Goal: Browse casually: Explore the website without a specific task or goal

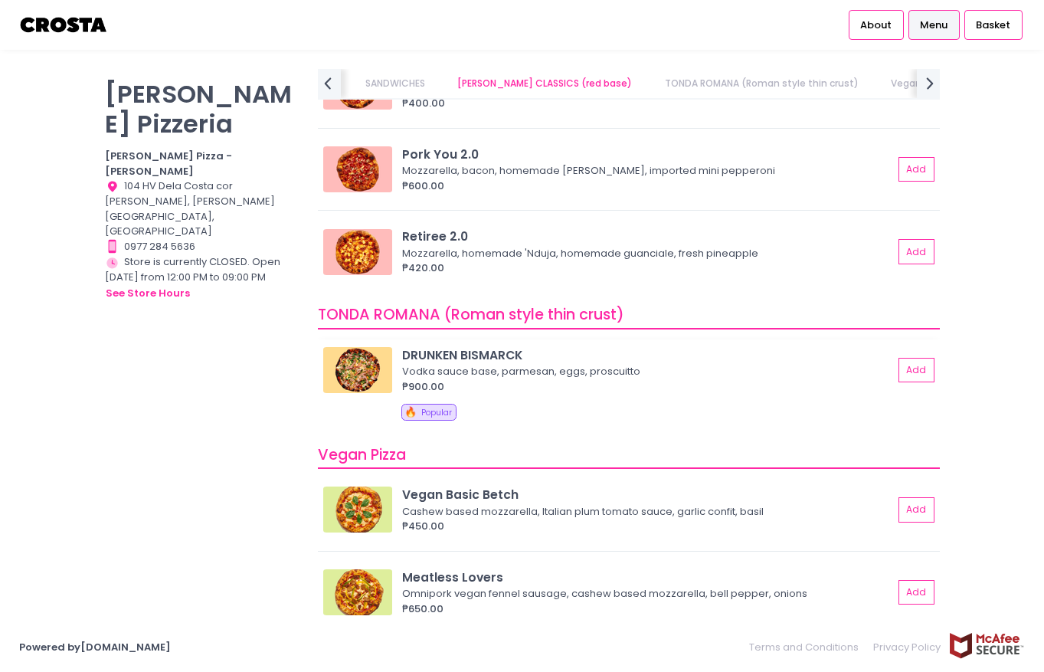
scroll to position [690, 0]
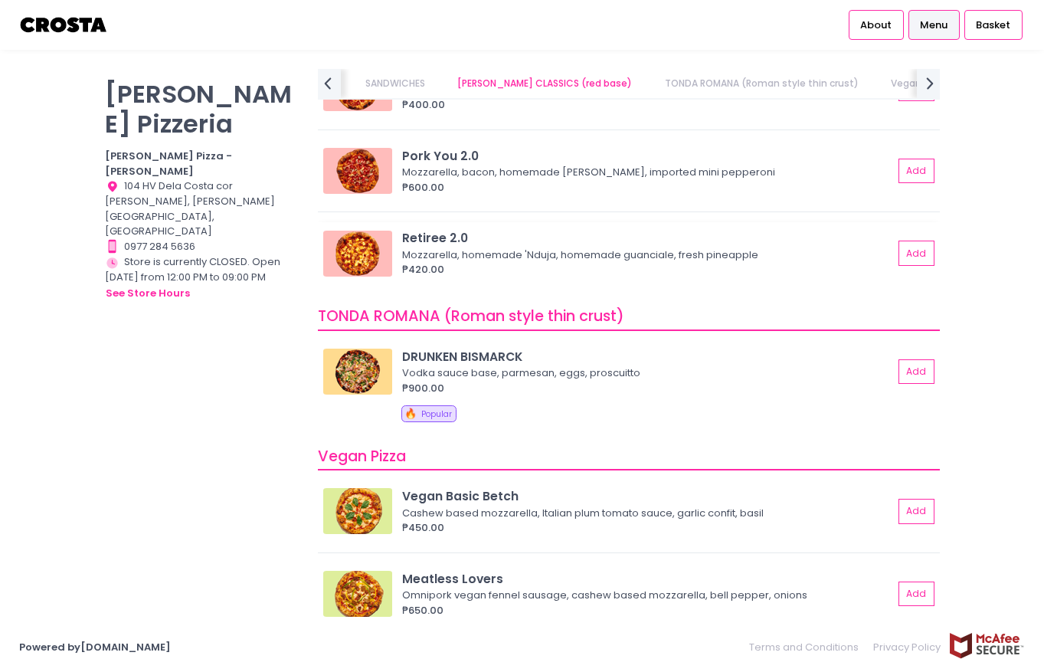
click at [553, 255] on div "Mozzarella, homemade 'Nduja, homemade guanciale, fresh pineapple" at bounding box center [645, 255] width 487 height 15
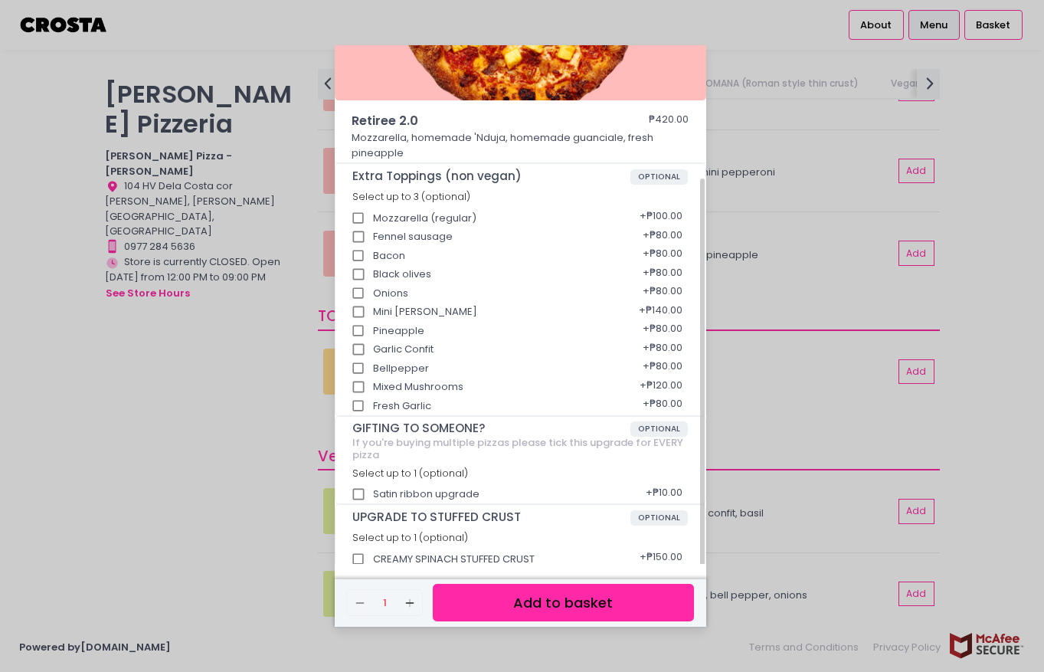
scroll to position [162, 0]
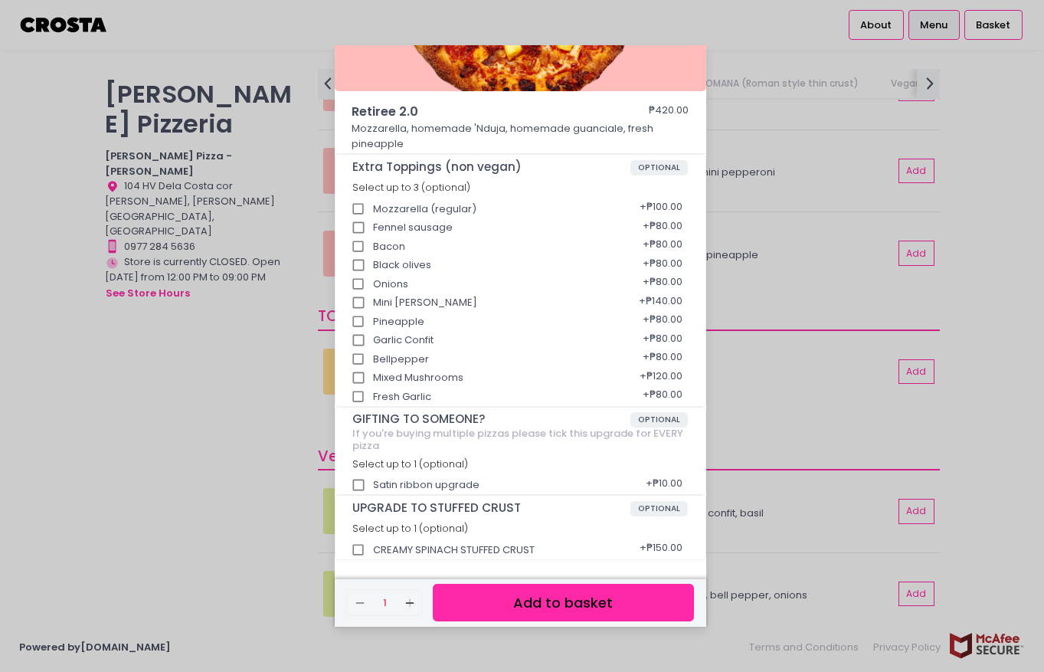
click at [761, 441] on div "Retiree 2.0 ₱420.00 Mozzarella, homemade 'Nduja, homemade guanciale, fresh pine…" at bounding box center [522, 336] width 1044 height 672
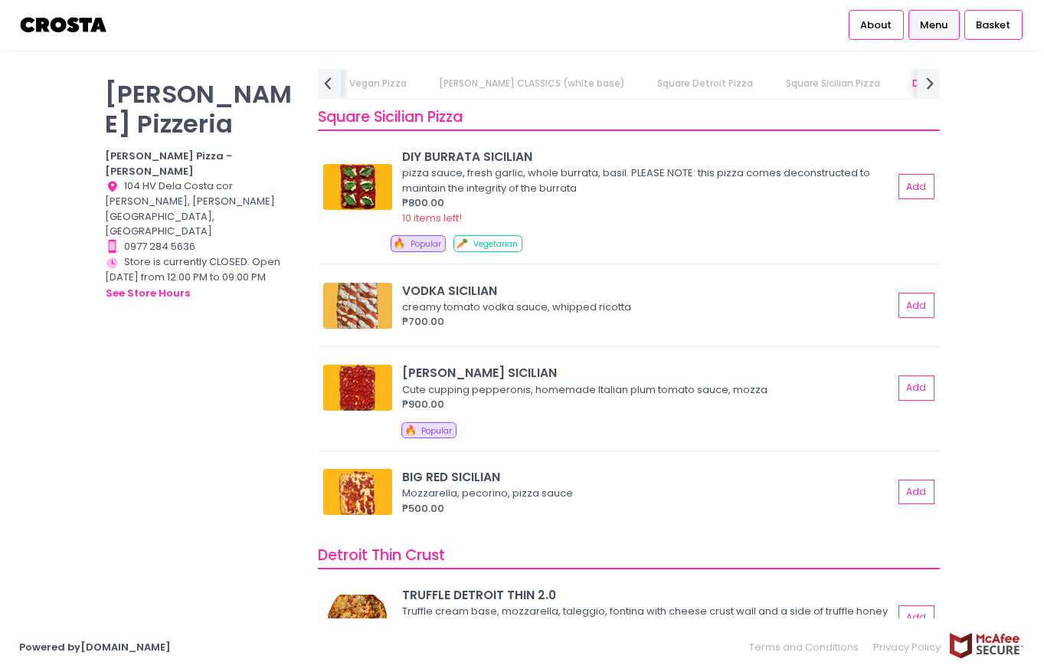
scroll to position [2222, 0]
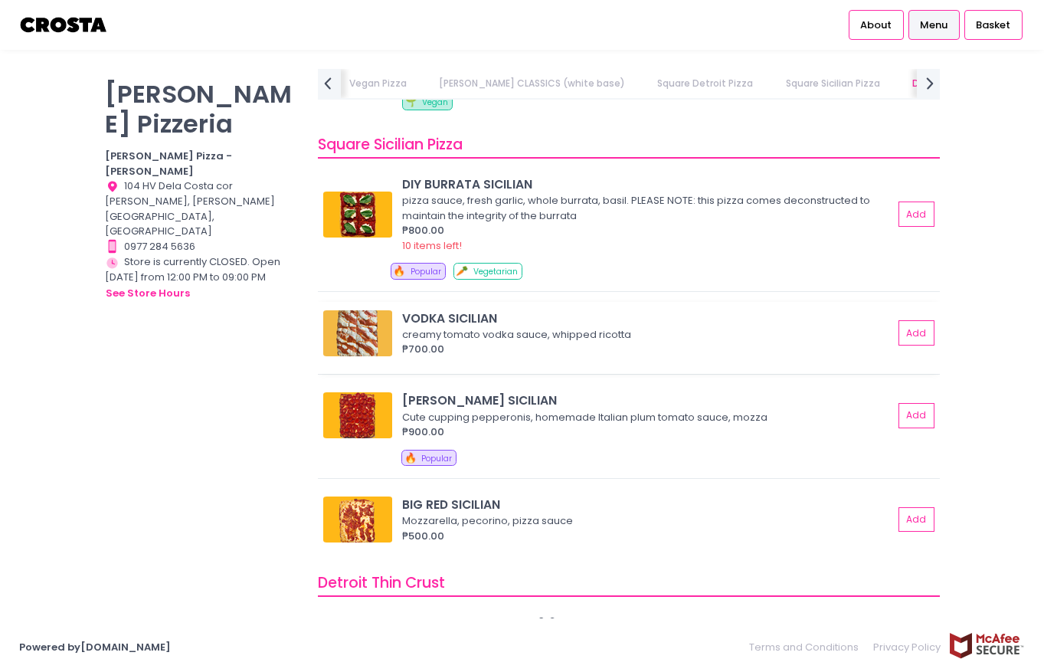
click at [381, 347] on img at bounding box center [357, 333] width 69 height 46
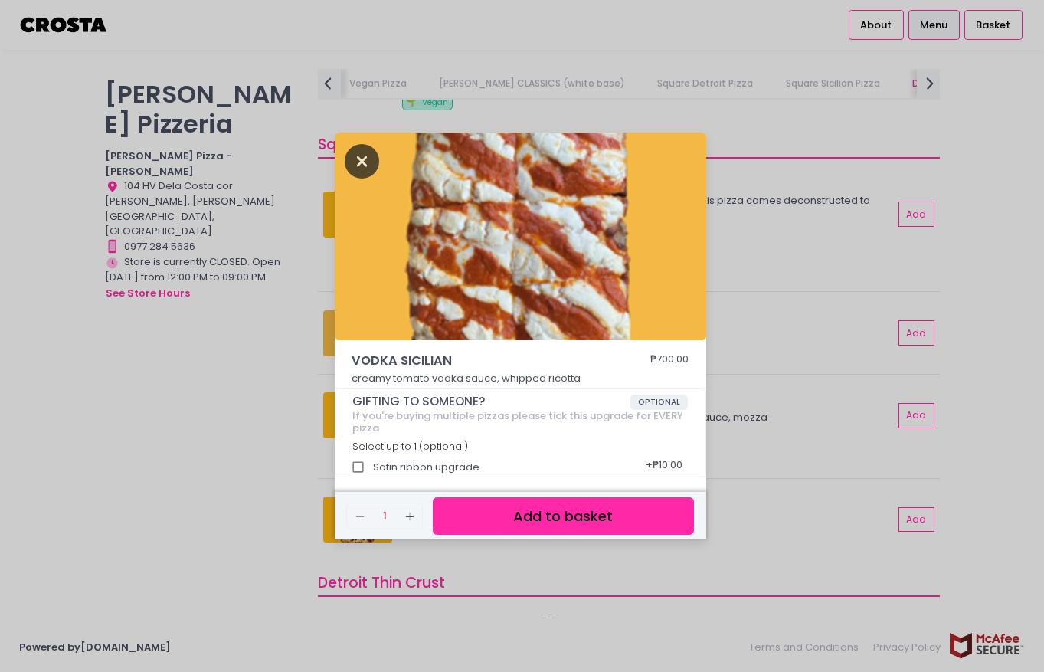
click at [364, 160] on icon "Close" at bounding box center [362, 161] width 35 height 34
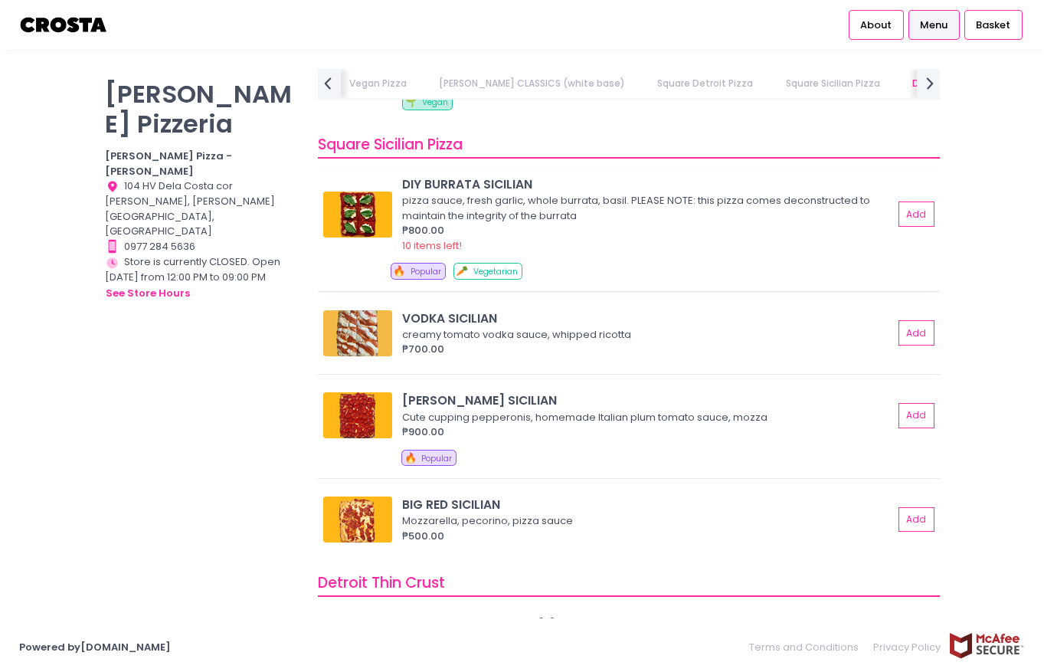
click at [347, 222] on img at bounding box center [357, 215] width 69 height 46
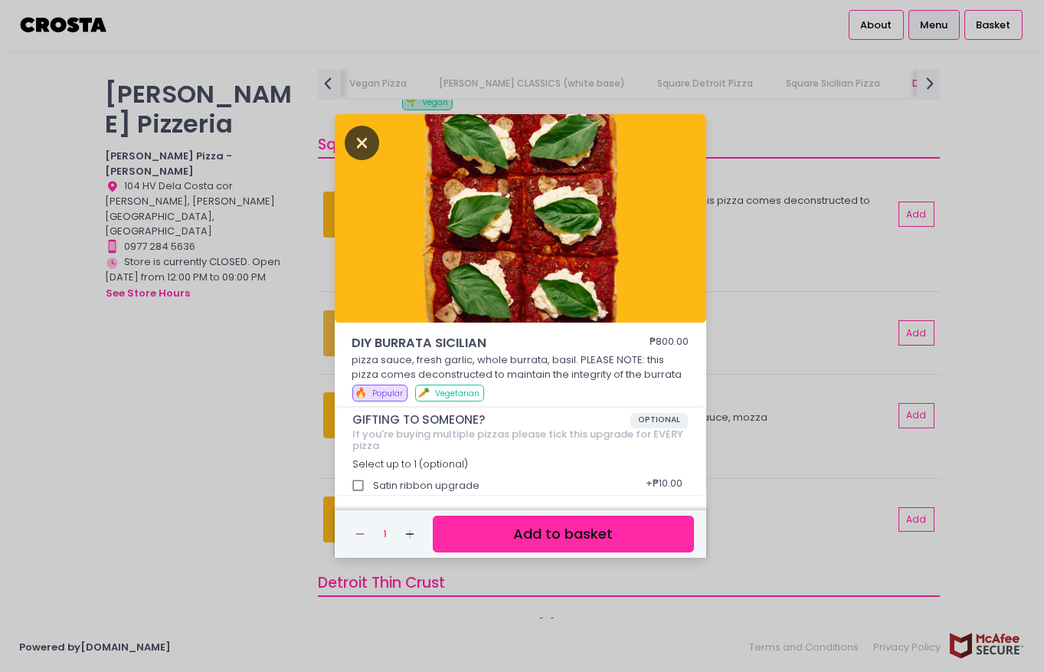
click at [351, 153] on icon "Close" at bounding box center [362, 143] width 35 height 34
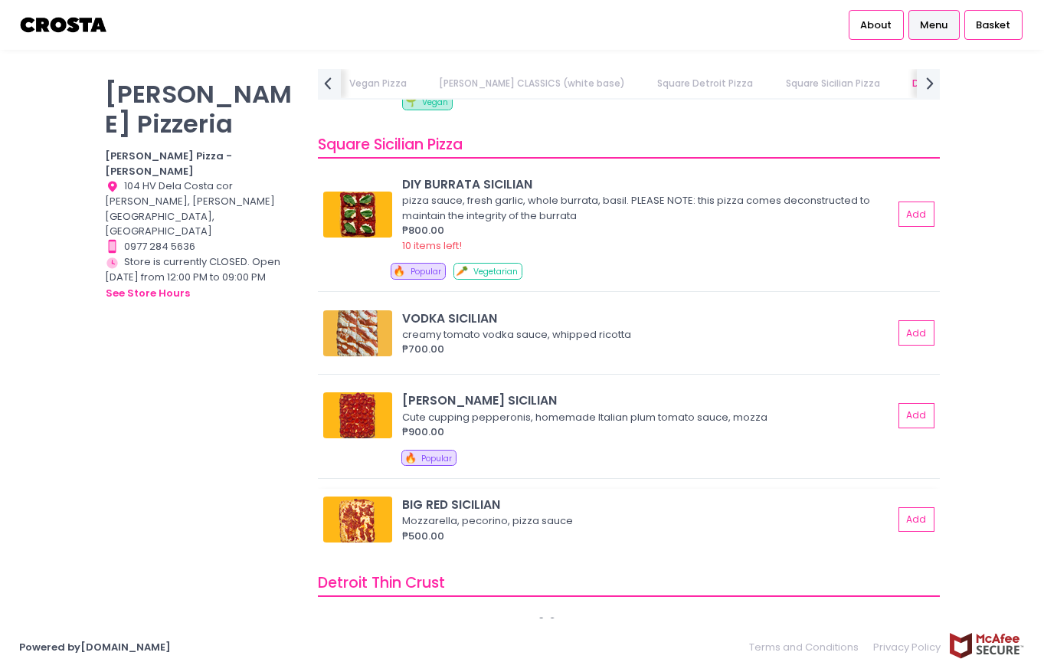
click at [381, 523] on img at bounding box center [357, 520] width 69 height 46
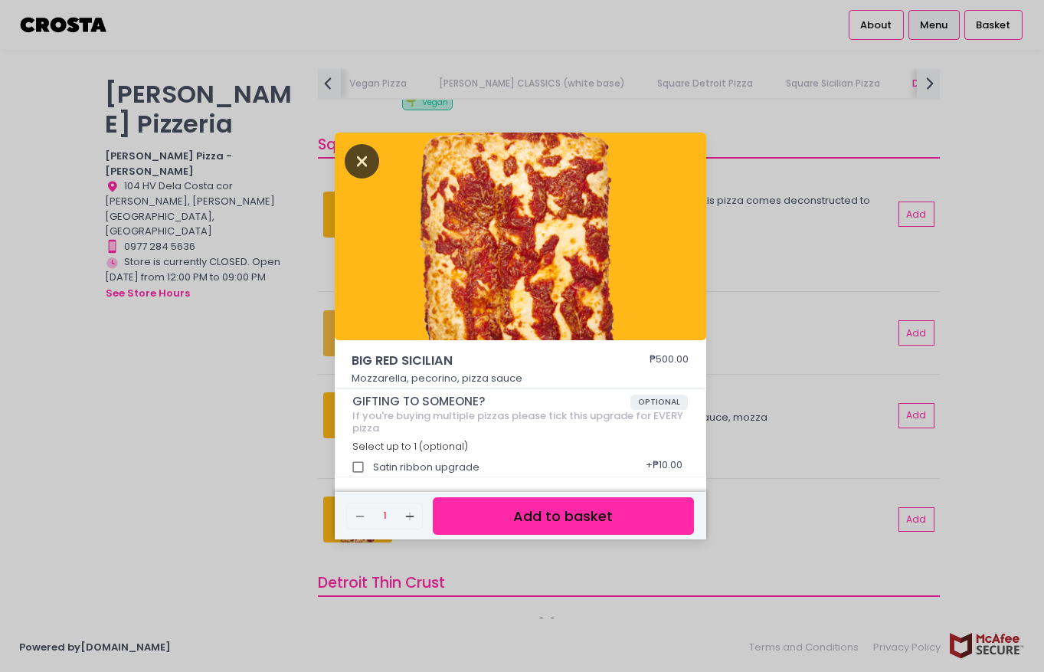
click at [353, 155] on icon "Close" at bounding box center [362, 161] width 35 height 34
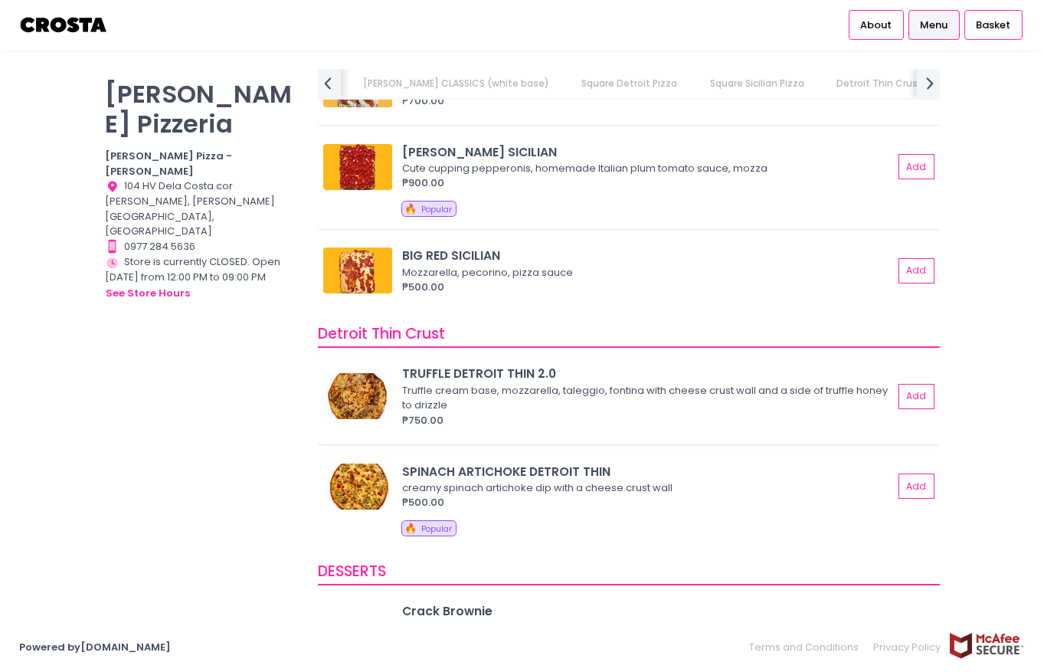
scroll to position [2529, 0]
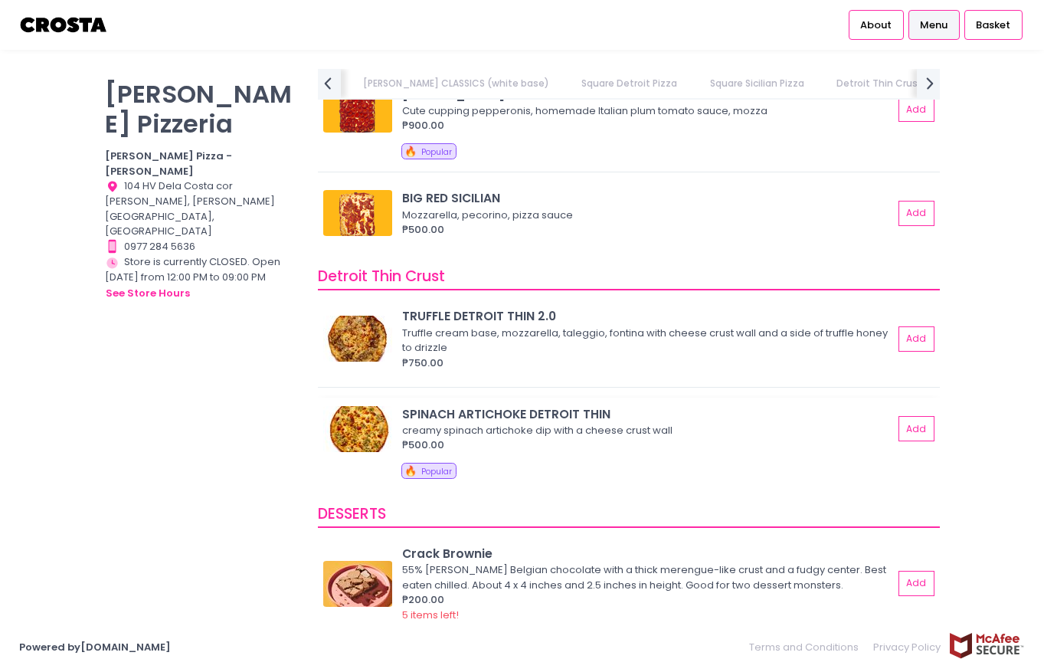
click at [352, 424] on img at bounding box center [357, 429] width 69 height 46
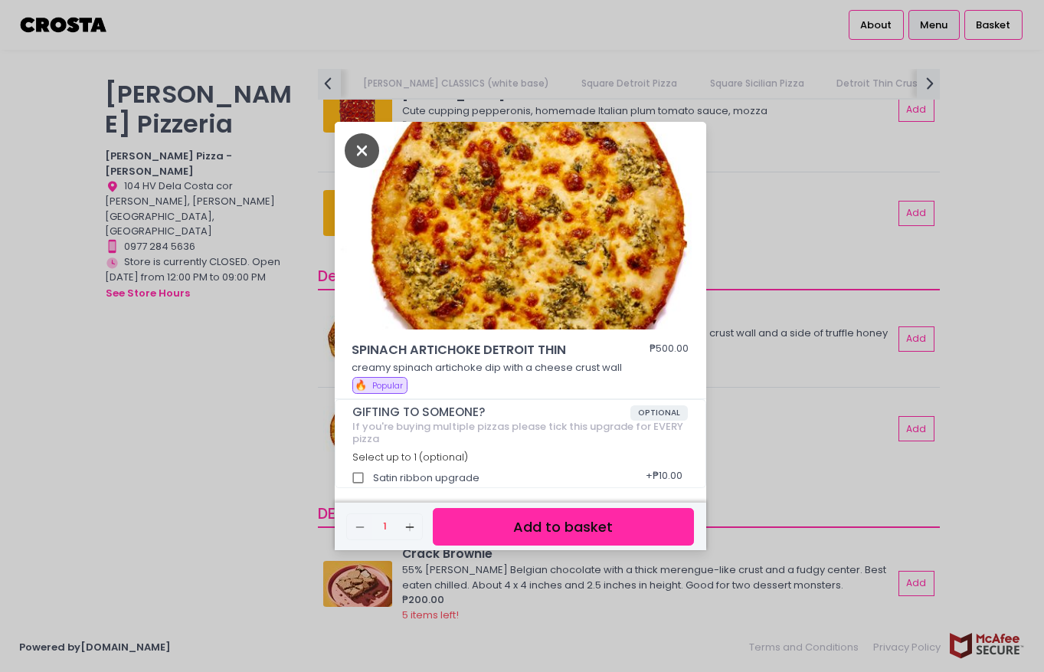
click at [352, 143] on icon "Close" at bounding box center [362, 150] width 35 height 34
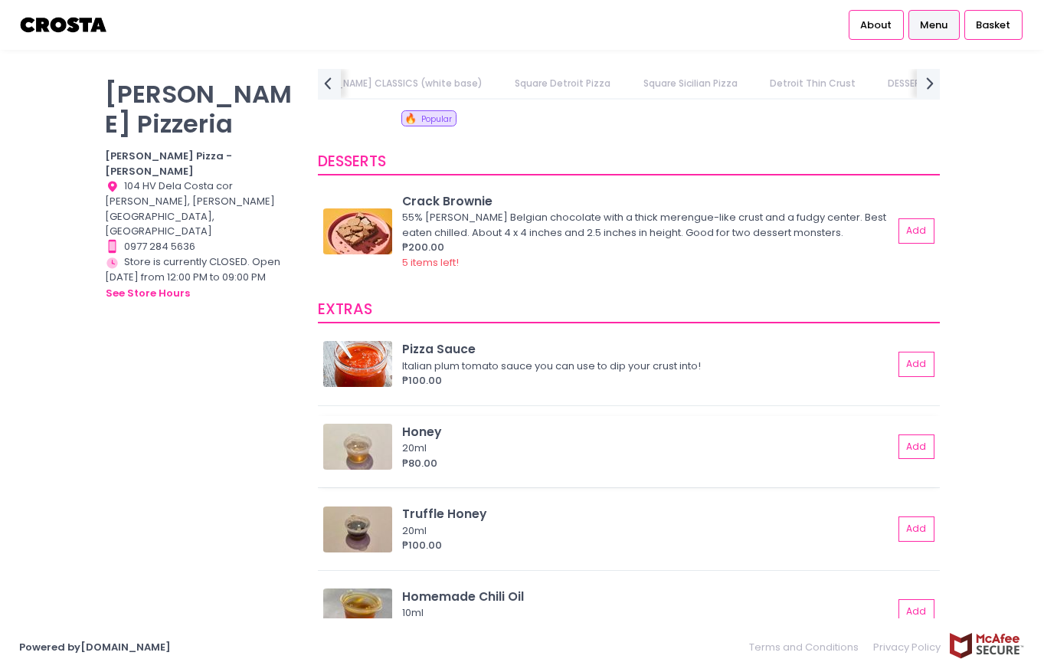
scroll to position [0, 0]
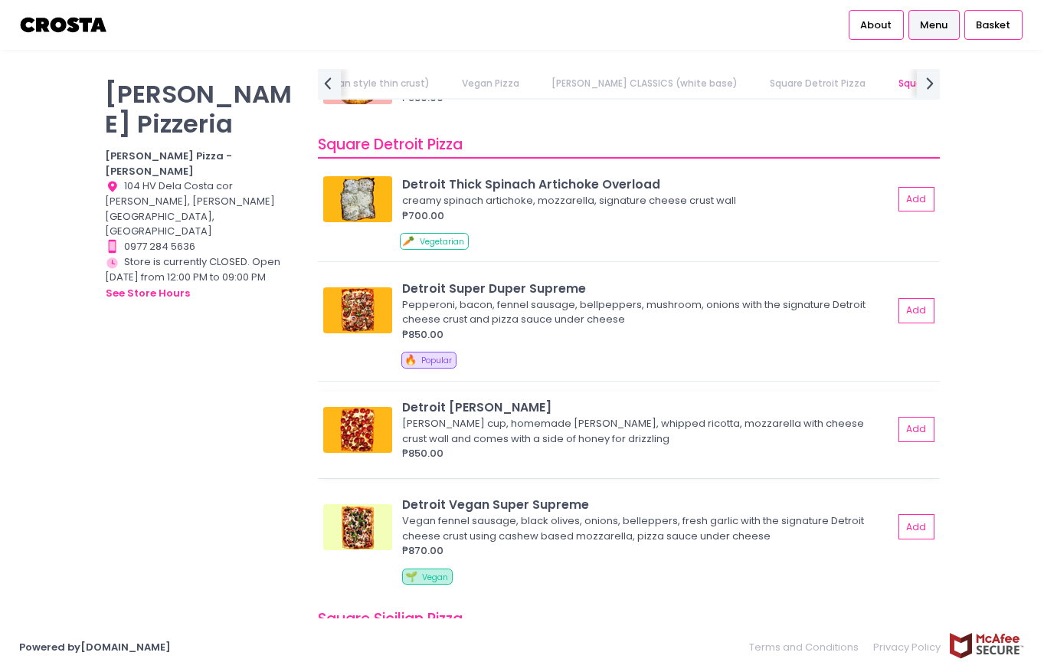
click at [569, 420] on div "[PERSON_NAME] cup, homemade [PERSON_NAME], whipped ricotta, mozzarella with che…" at bounding box center [645, 431] width 487 height 30
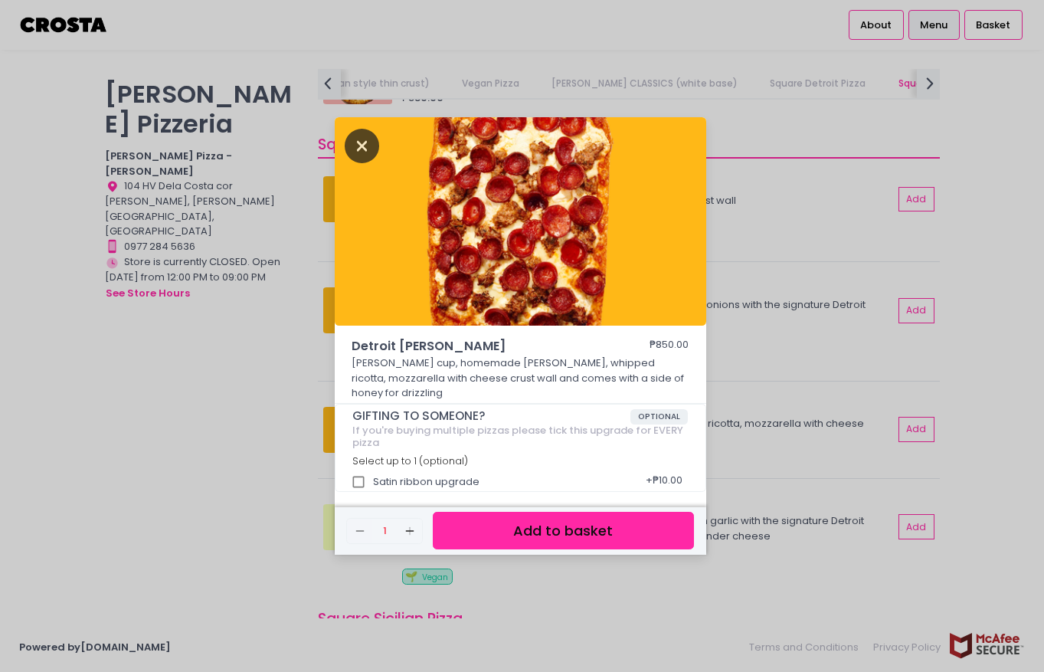
click at [362, 152] on icon "Close" at bounding box center [362, 146] width 35 height 34
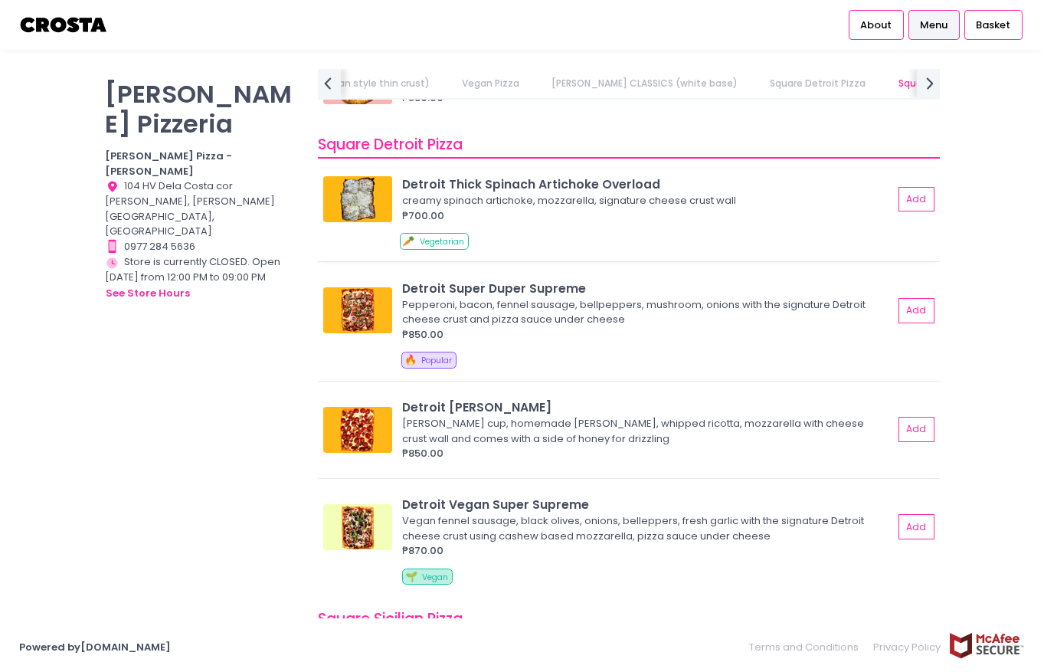
click at [371, 185] on img at bounding box center [357, 199] width 69 height 46
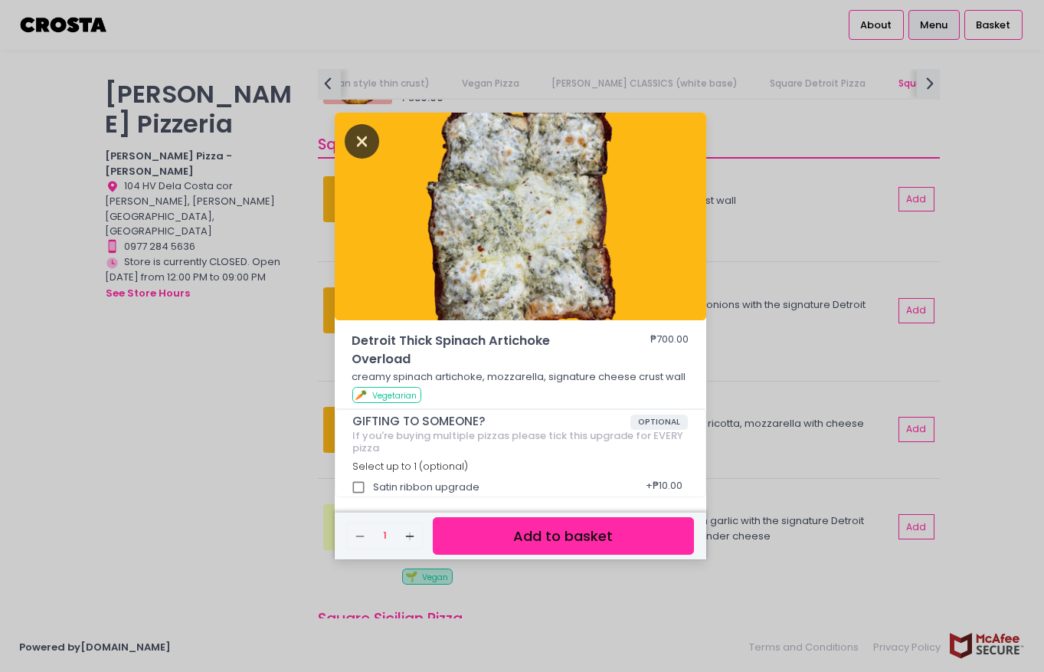
click at [355, 136] on icon "Close" at bounding box center [362, 141] width 35 height 34
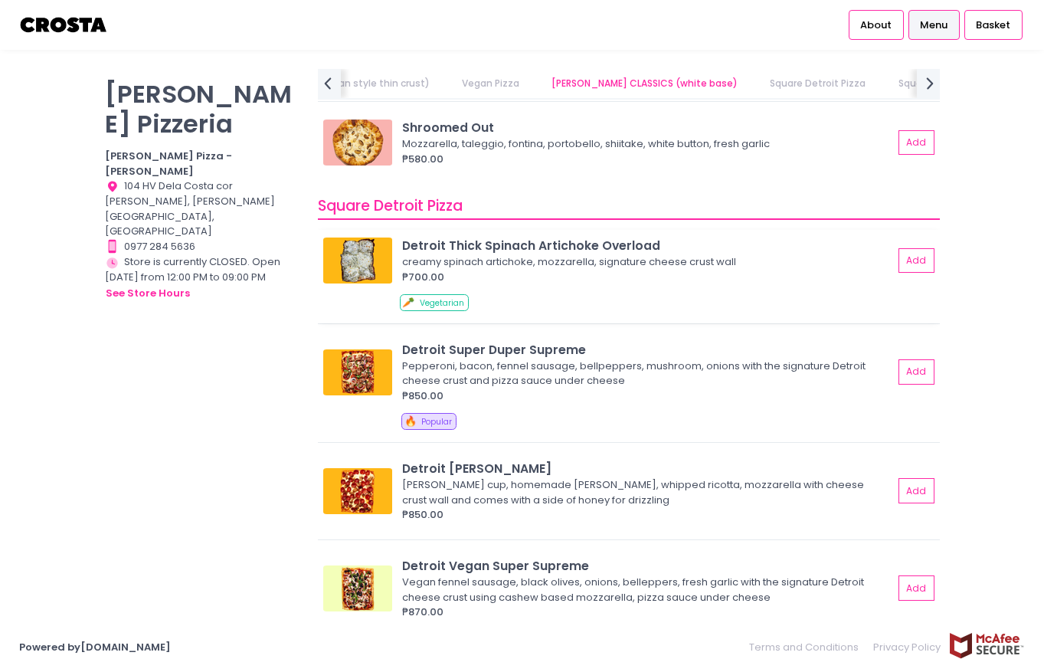
click at [353, 257] on img at bounding box center [357, 261] width 69 height 46
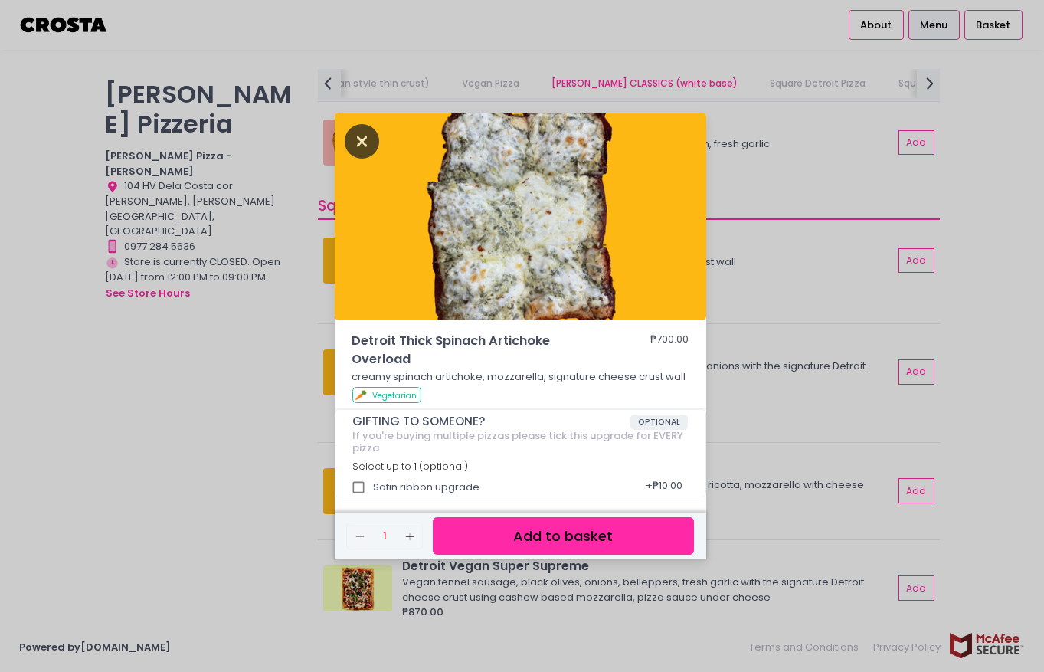
click at [356, 134] on icon "Close" at bounding box center [362, 141] width 35 height 34
